Goal: Task Accomplishment & Management: Use online tool/utility

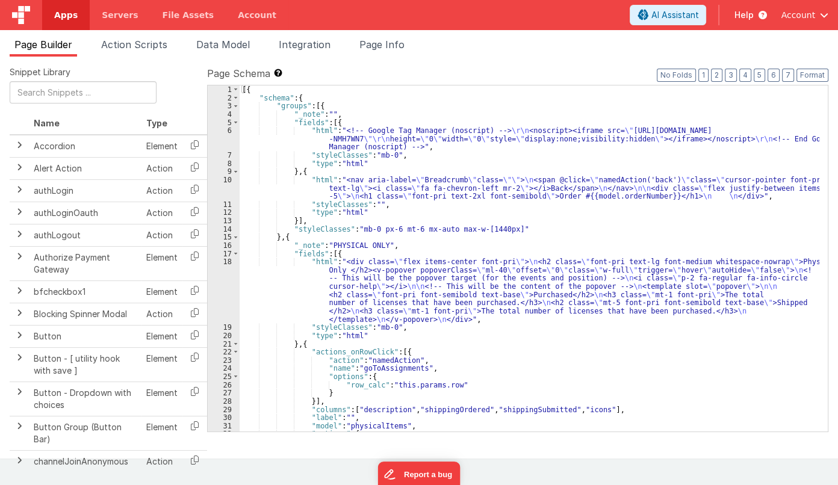
click at [791, 23] on div "Account" at bounding box center [805, 15] width 48 height 20
click at [790, 17] on span "Account" at bounding box center [798, 15] width 34 height 12
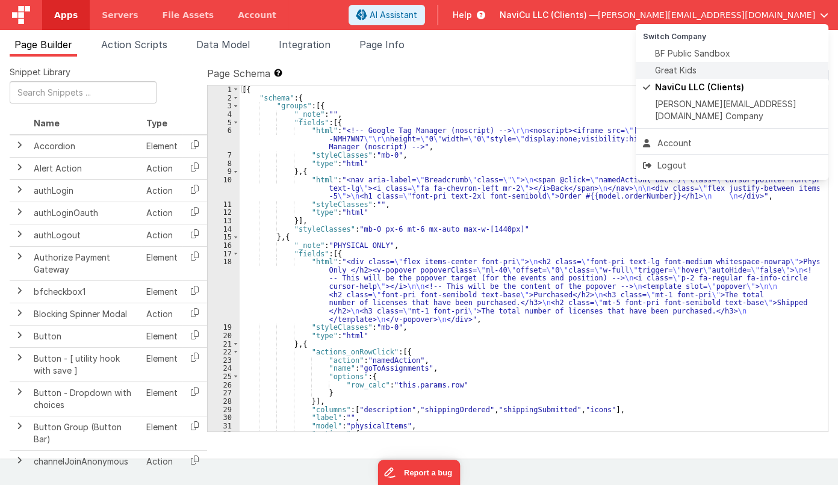
drag, startPoint x: 716, startPoint y: 74, endPoint x: 690, endPoint y: 67, distance: 26.9
click at [690, 67] on ul "Switch Company BF Public Sandbox Great Kids NaviCu LLC (Clients) [PERSON_NAME][…" at bounding box center [732, 76] width 193 height 104
click at [690, 67] on span "Great Kids" at bounding box center [676, 70] width 42 height 12
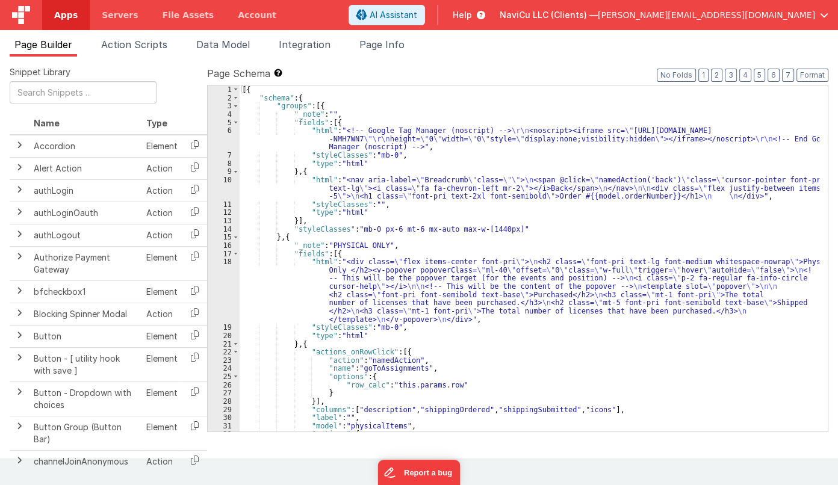
click at [71, 19] on span "Apps" at bounding box center [65, 15] width 23 height 12
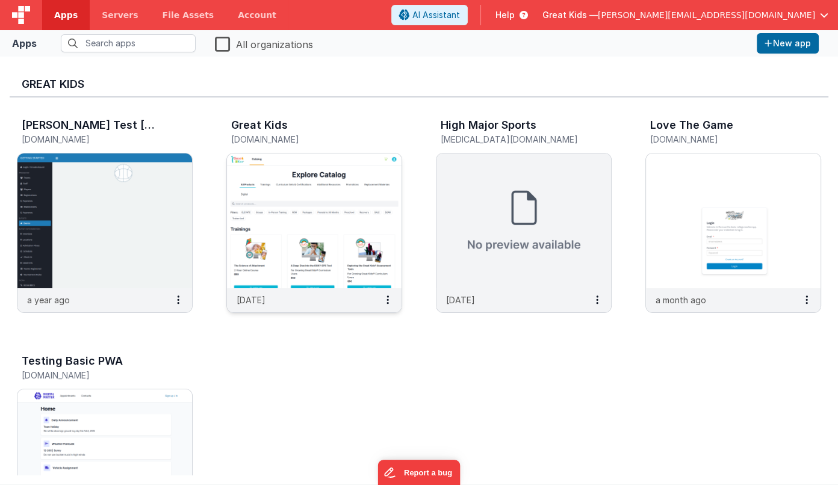
click at [296, 182] on img at bounding box center [314, 220] width 175 height 135
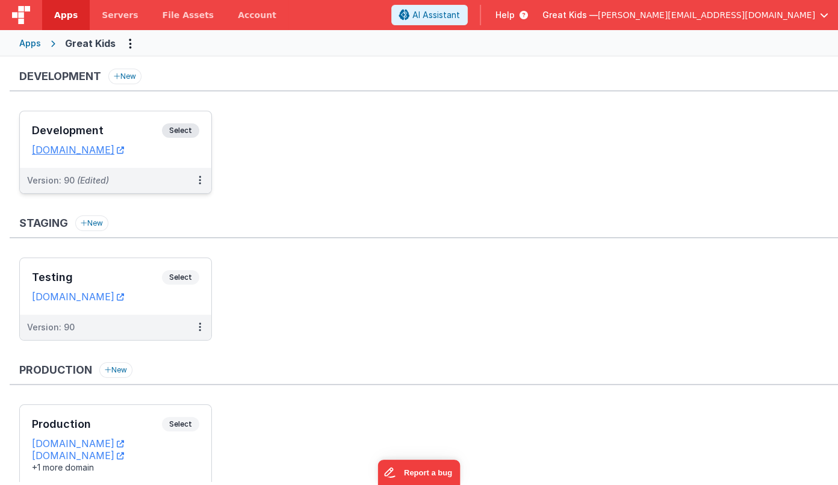
click at [160, 184] on div "Version: 90 (Edited)" at bounding box center [107, 181] width 161 height 12
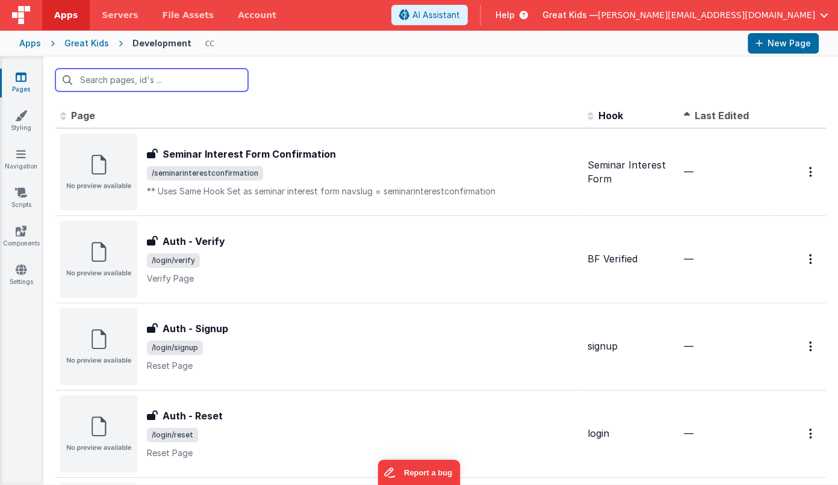
click at [184, 78] on input "text" at bounding box center [151, 80] width 193 height 23
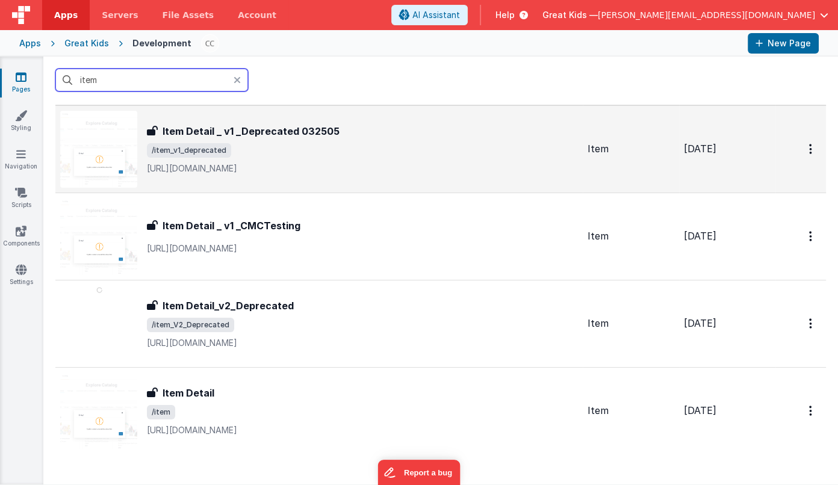
scroll to position [54, 0]
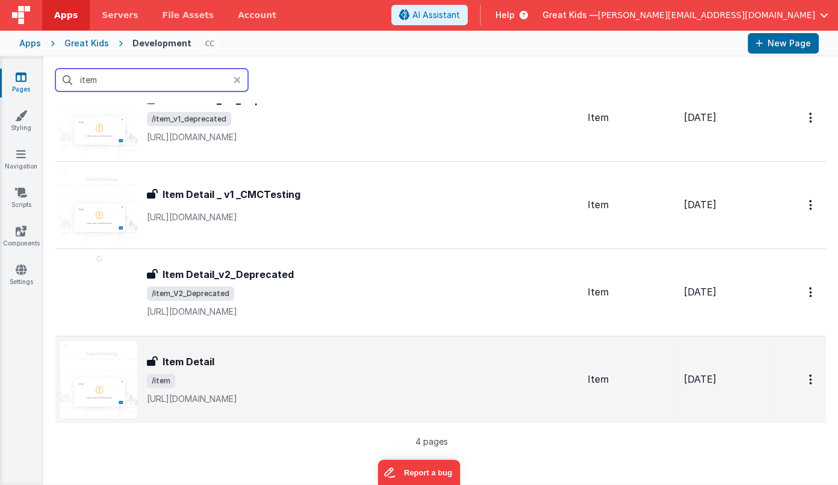
type input "item"
click at [241, 364] on div "Item Detail" at bounding box center [362, 362] width 431 height 14
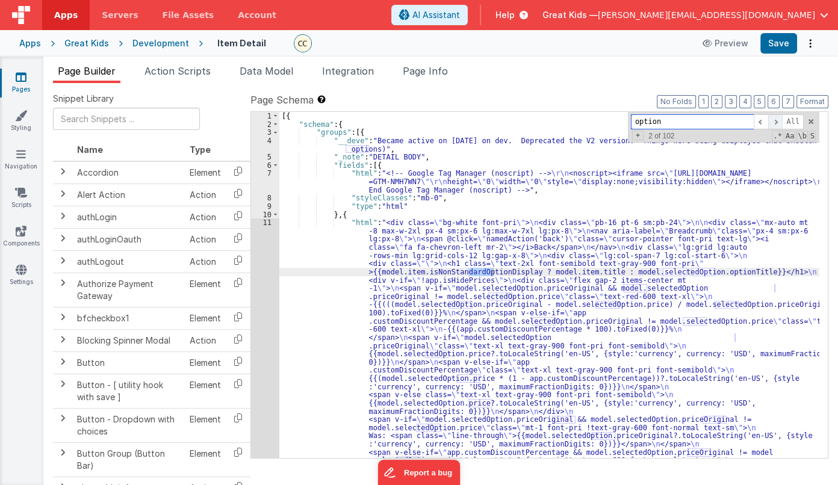
click at [776, 121] on span at bounding box center [775, 121] width 14 height 15
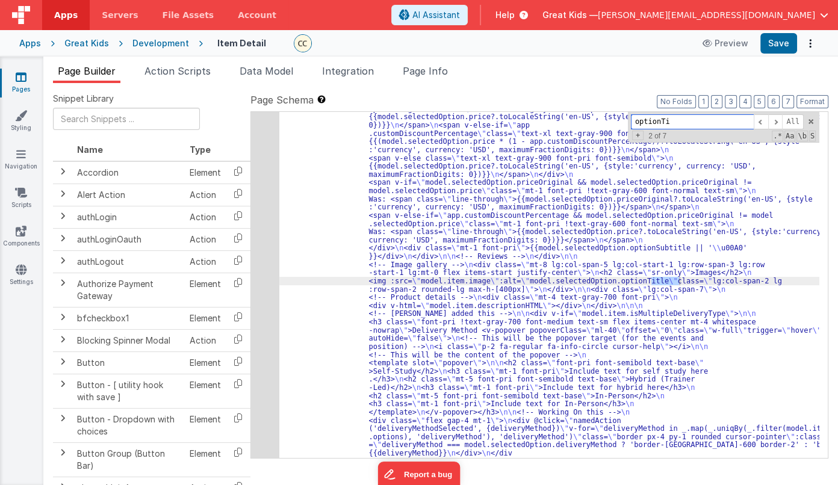
scroll to position [237, 0]
type input "optionTitle"
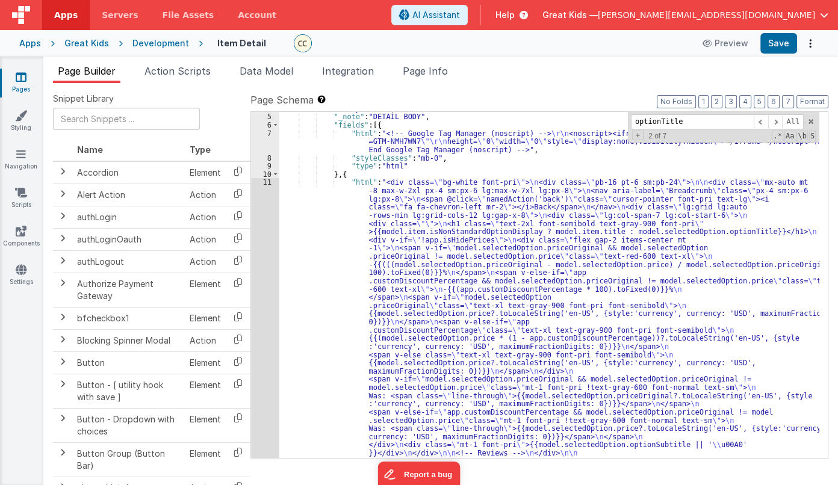
scroll to position [0, 0]
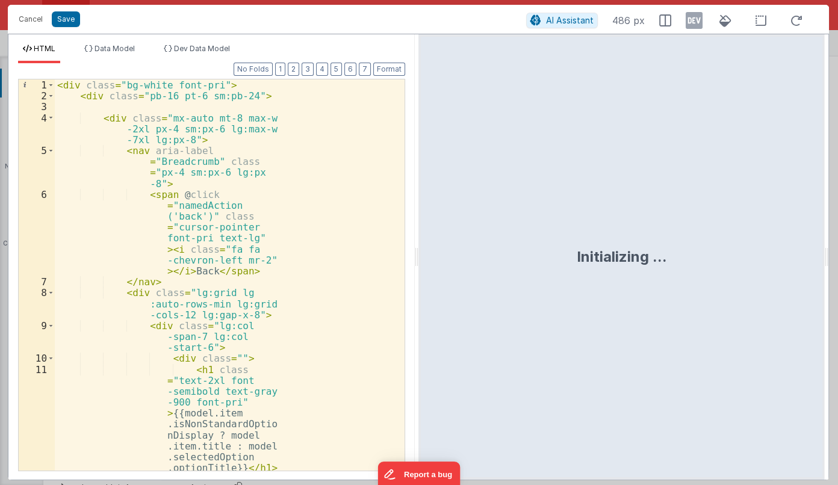
click at [262, 218] on div "< div class = "bg-white font-pri" > < div class = "pb-16 pt-6 sm:pb-24" > < div…" at bounding box center [225, 303] width 341 height 448
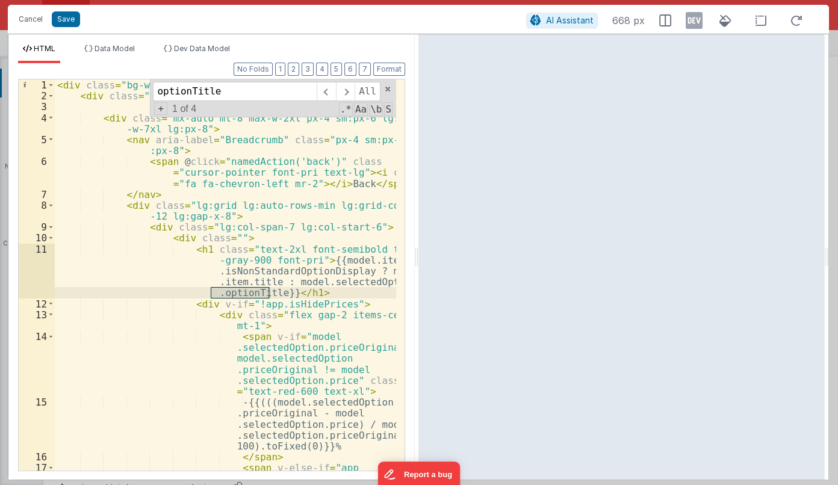
type input "optionTitle"
click at [42, 21] on button "Cancel" at bounding box center [31, 19] width 36 height 17
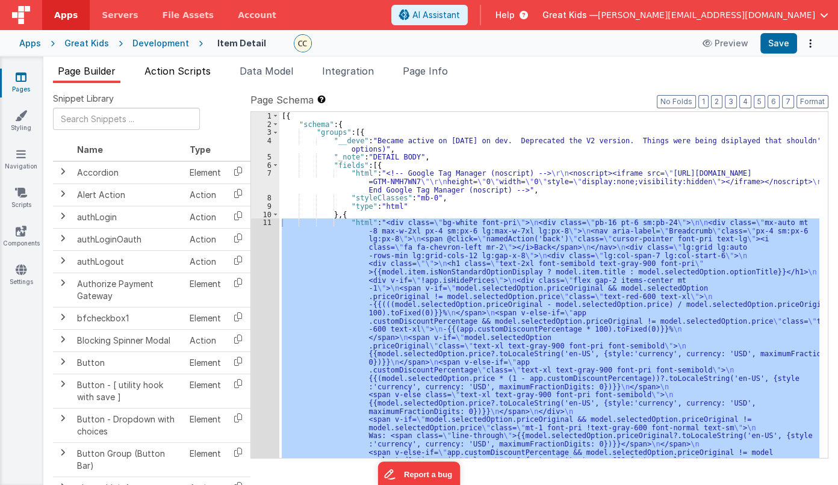
click at [204, 73] on span "Action Scripts" at bounding box center [177, 71] width 66 height 12
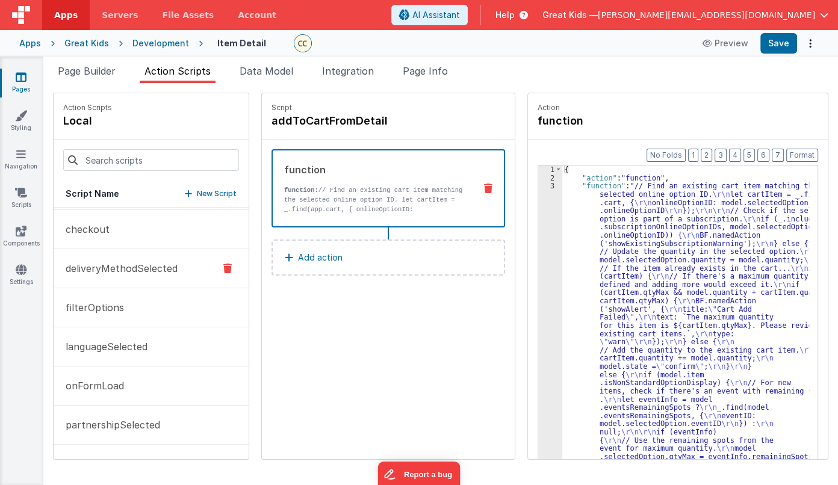
scroll to position [109, 0]
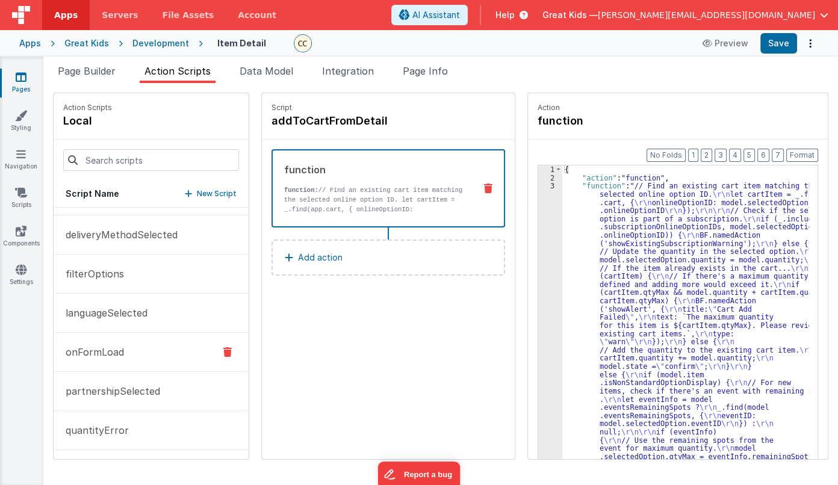
click at [141, 355] on button "onFormLoad" at bounding box center [151, 352] width 195 height 39
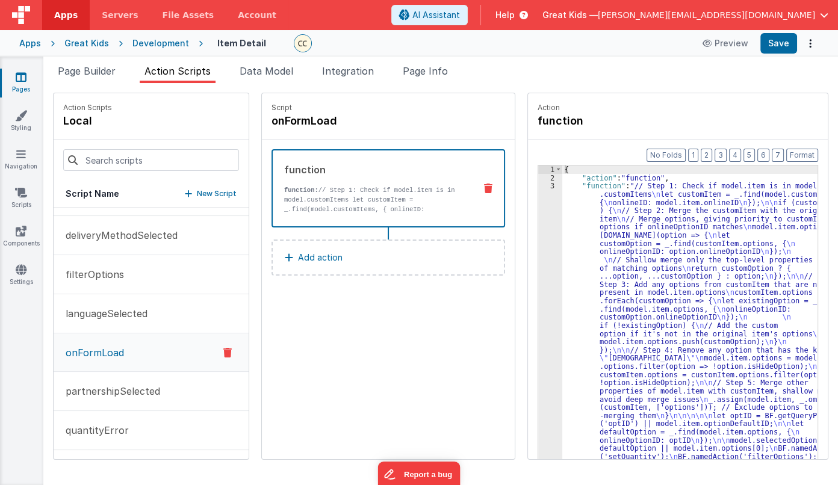
scroll to position [110, 0]
click at [538, 187] on div "3" at bounding box center [550, 325] width 24 height 287
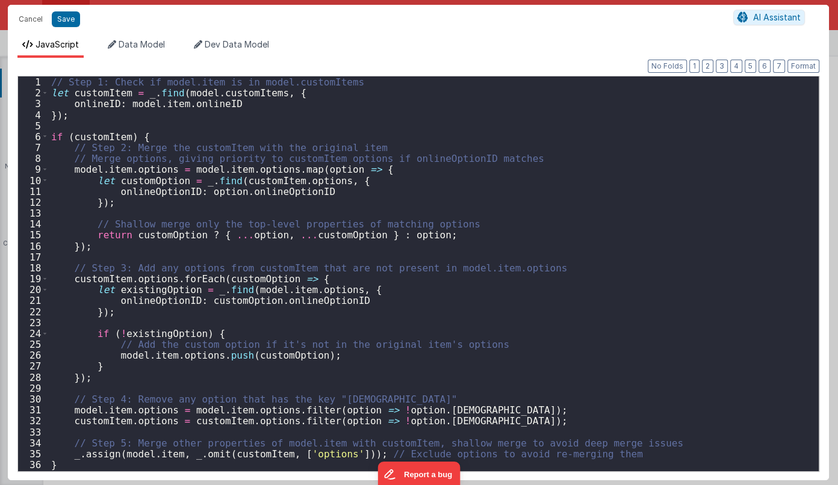
click at [390, 184] on div "// Step 1: Check if model.item is in model.customItems let customItem = _ . fin…" at bounding box center [429, 284] width 761 height 417
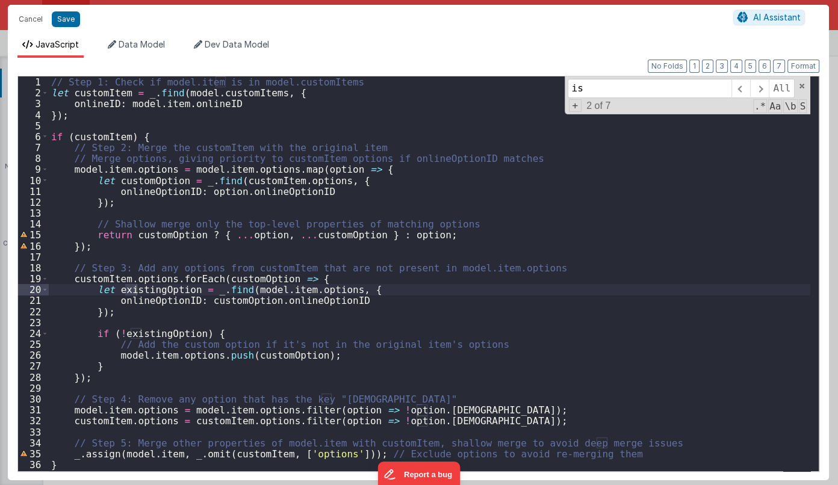
type input "i"
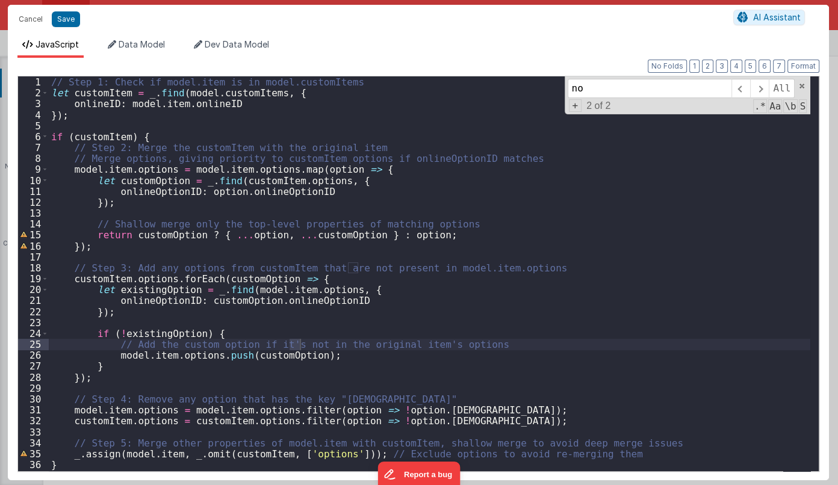
type input "n"
type input "s"
click at [33, 18] on button "Cancel" at bounding box center [31, 19] width 36 height 17
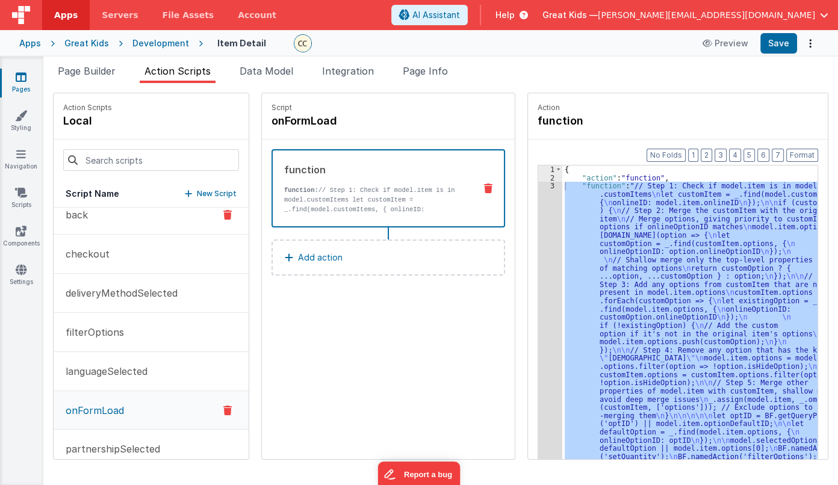
scroll to position [54, 0]
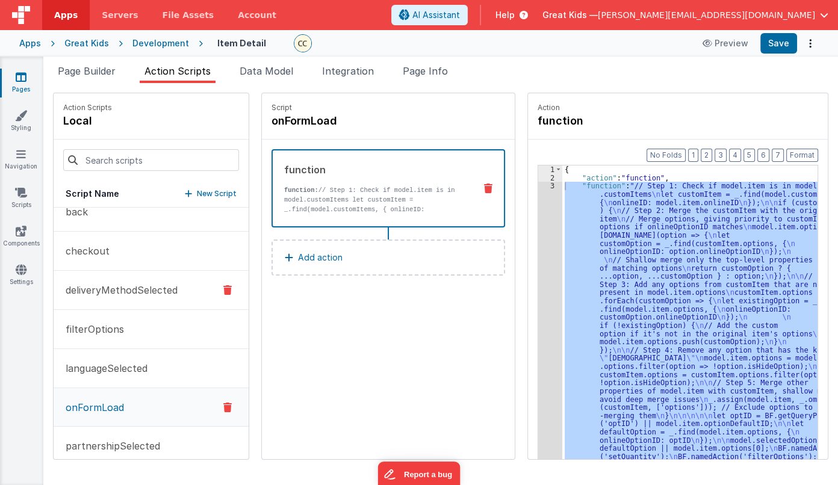
click at [119, 283] on p "deliveryMethodSelected" at bounding box center [117, 290] width 119 height 14
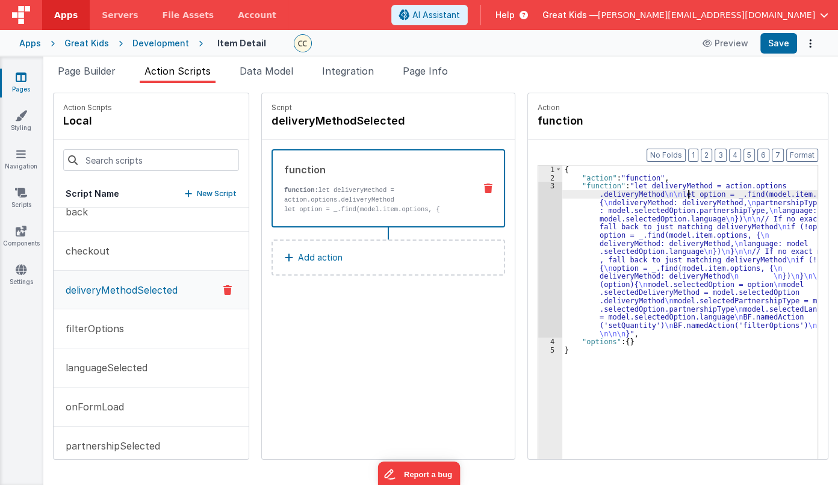
click at [672, 196] on div "{ "action" : "function" , "function" : "let deliveryMethod = action.options .de…" at bounding box center [697, 340] width 271 height 348
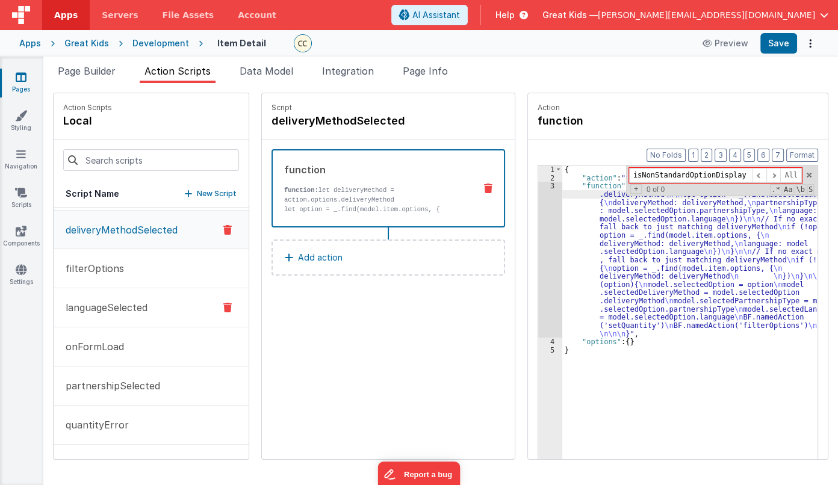
scroll to position [116, 0]
type input "isNonStandardOptionDisplay"
click at [144, 347] on button "onFormLoad" at bounding box center [151, 345] width 195 height 39
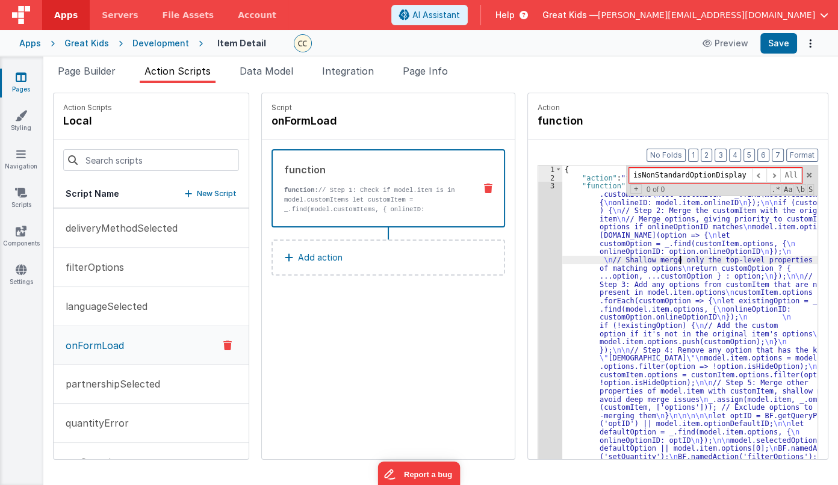
click at [662, 259] on div "{ "action" : "function" , "function" : "// Step 1: Check if model.item is in mo…" at bounding box center [697, 340] width 271 height 348
